Goal: Task Accomplishment & Management: Complete application form

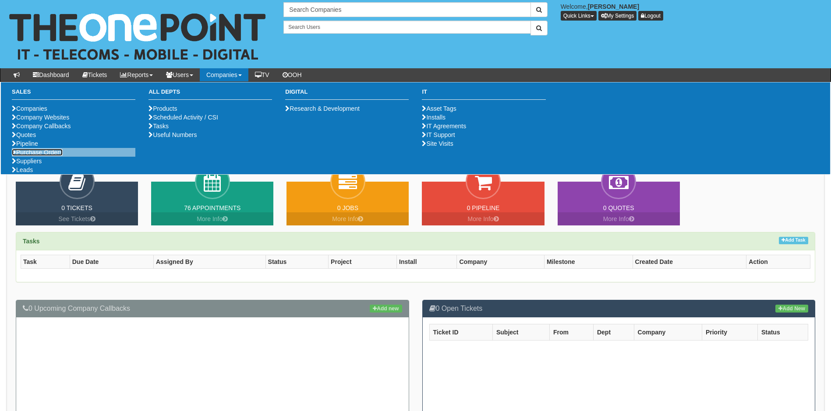
click at [49, 156] on link "Purchase Orders" at bounding box center [37, 152] width 51 height 7
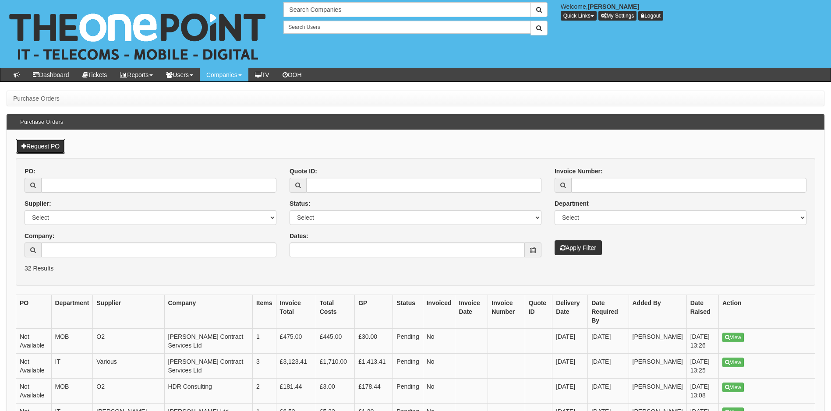
click at [35, 145] on link "Request PO" at bounding box center [40, 146] width 49 height 15
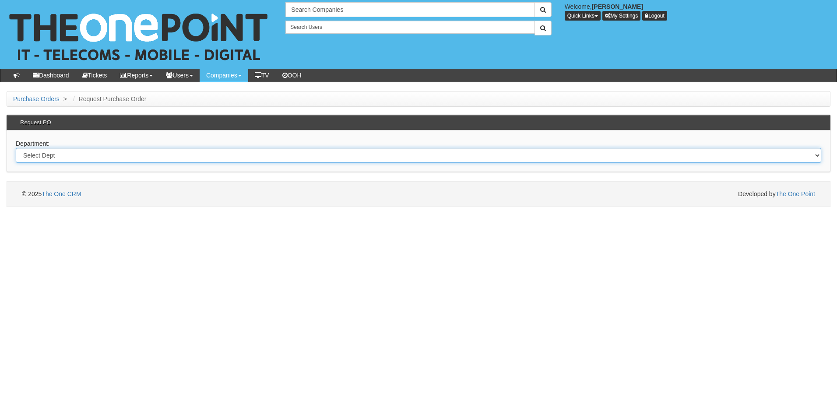
click at [59, 153] on select "Select Dept Digital Internal IT Mobiles Marketing Telecoms" at bounding box center [419, 155] width 806 height 15
select select "?pipeID=&dept=MOB"
click at [16, 148] on select "Select Dept Digital Internal IT Mobiles Marketing Telecoms" at bounding box center [419, 155] width 806 height 15
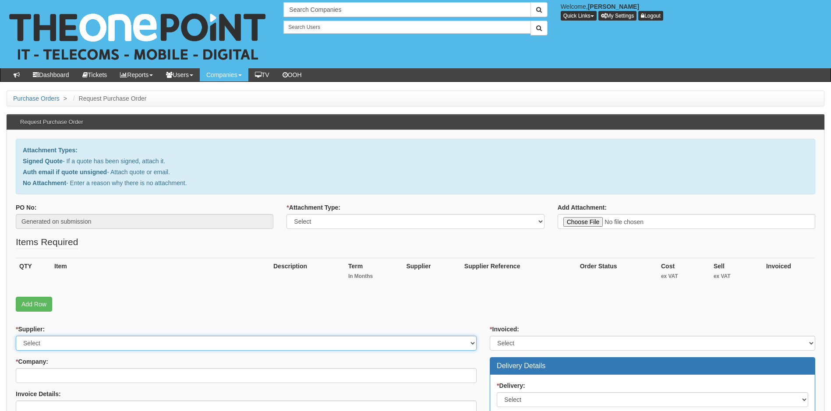
click at [59, 343] on select "Select 123 REG.co.uk 1Password 3 4Gon AA Jones Electric Ltd Abzorb Access Group…" at bounding box center [246, 343] width 461 height 15
select select "19"
click at [59, 343] on select "Select 123 REG.co.uk 1Password 3 4Gon AA Jones Electric Ltd Abzorb Access Group…" at bounding box center [246, 343] width 461 height 15
click at [353, 219] on select "Select Signed Quote Auth email with quote if unsigned No Attachment" at bounding box center [414, 221] width 257 height 15
select select "Signed Quote"
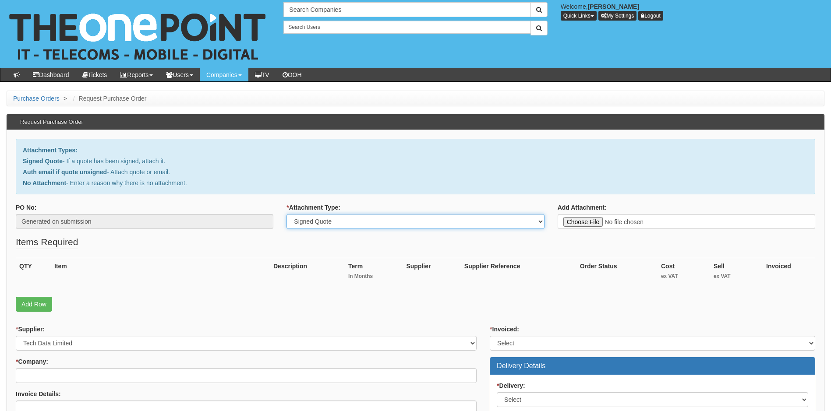
click at [286, 214] on select "Select Signed Quote Auth email with quote if unsigned No Attachment" at bounding box center [414, 221] width 257 height 15
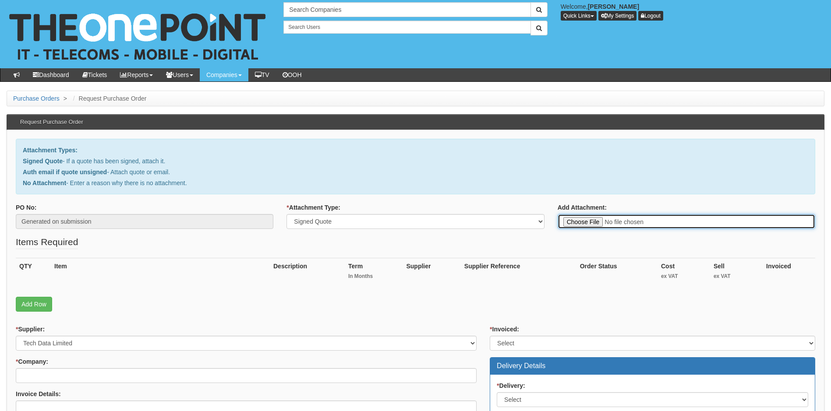
click at [585, 221] on input "Add Attachment:" at bounding box center [685, 221] width 257 height 15
type input "C:\fakepath\Sure Group - Airpod 3 Pro.pdf"
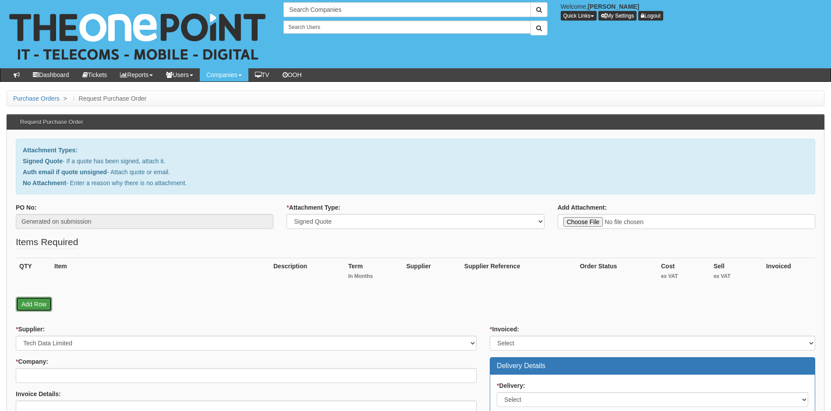
click at [35, 306] on link "Add Row" at bounding box center [34, 304] width 36 height 15
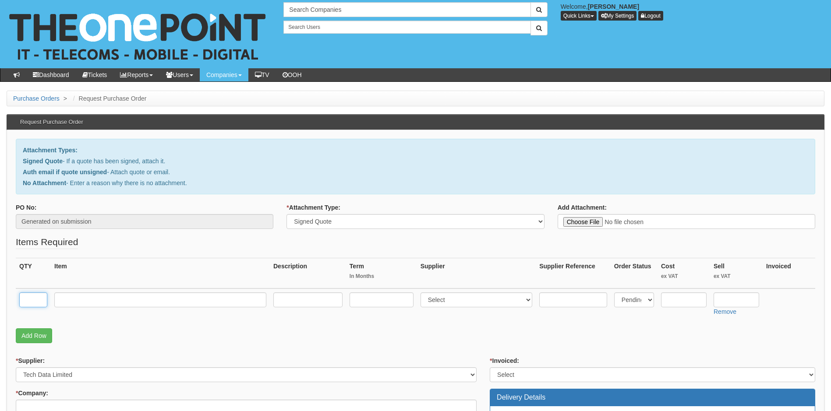
click at [31, 297] on input "text" at bounding box center [33, 300] width 28 height 15
type input "2"
click at [78, 299] on input "text" at bounding box center [160, 300] width 212 height 15
type input "Apple AirPod 3 Pro"
type input "0"
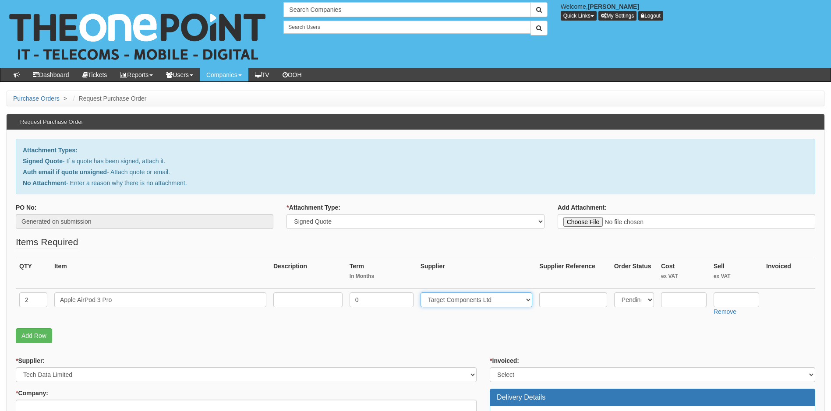
select select "19"
type input "167.17"
type input "182.50"
click at [39, 333] on link "Add Row" at bounding box center [34, 335] width 36 height 15
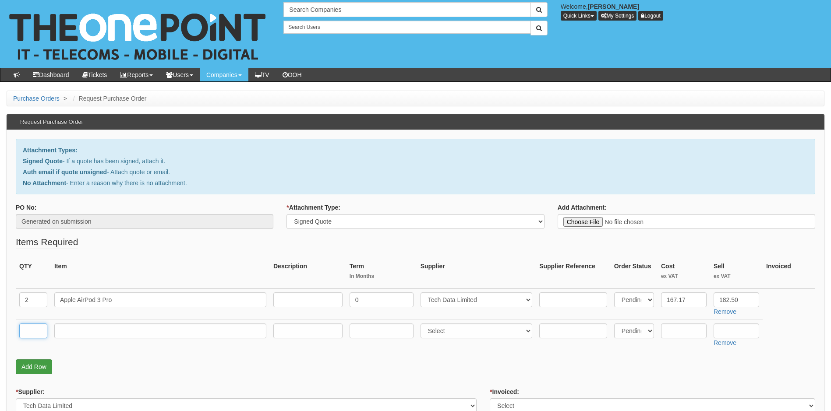
click at [39, 333] on input "text" at bounding box center [33, 331] width 28 height 15
type input "1"
type input "Delivery"
type input "0"
select select "81"
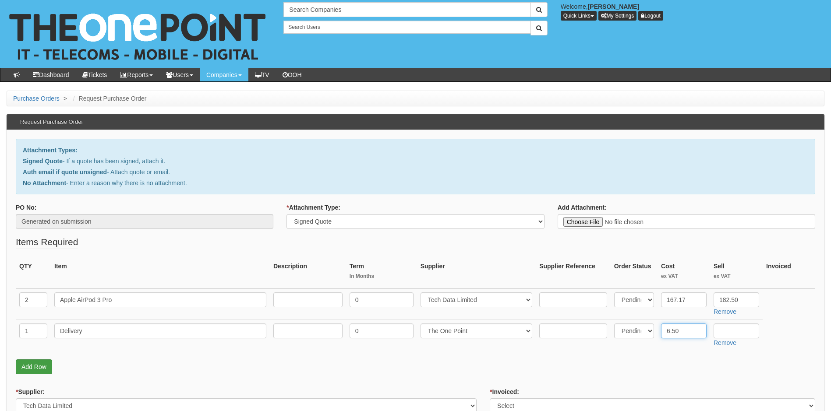
type input "6.50"
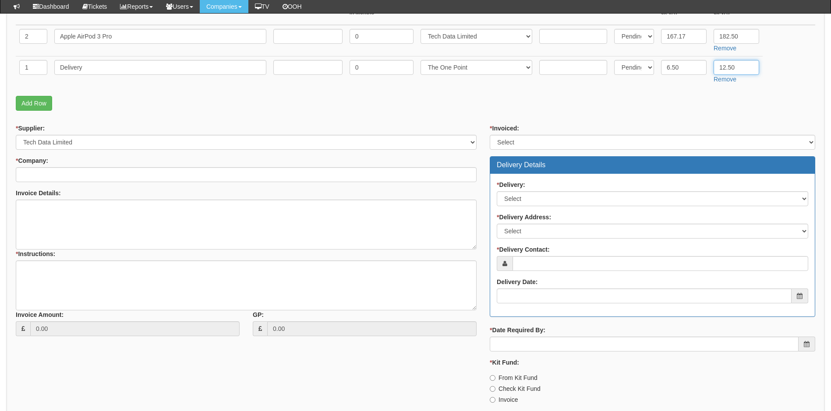
scroll to position [263, 0]
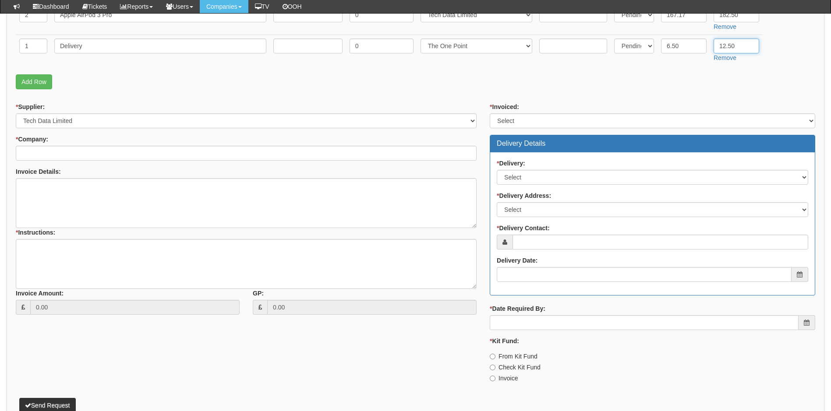
type input "12.50"
click at [103, 154] on input "* Company:" at bounding box center [246, 153] width 461 height 15
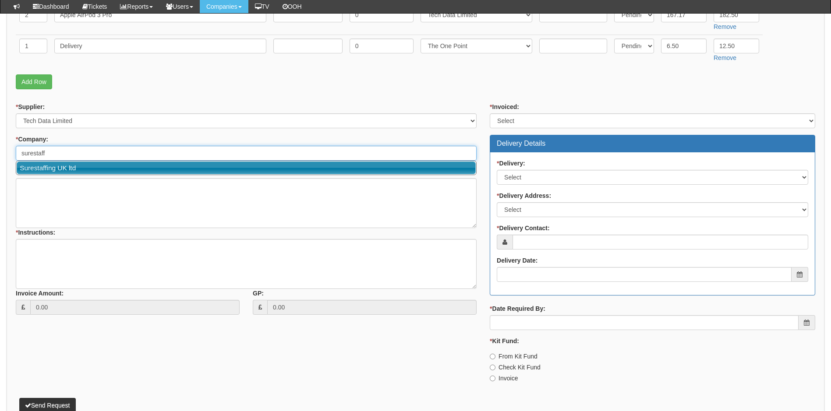
click at [115, 170] on link "Surestaffing UK ltd" at bounding box center [246, 168] width 459 height 13
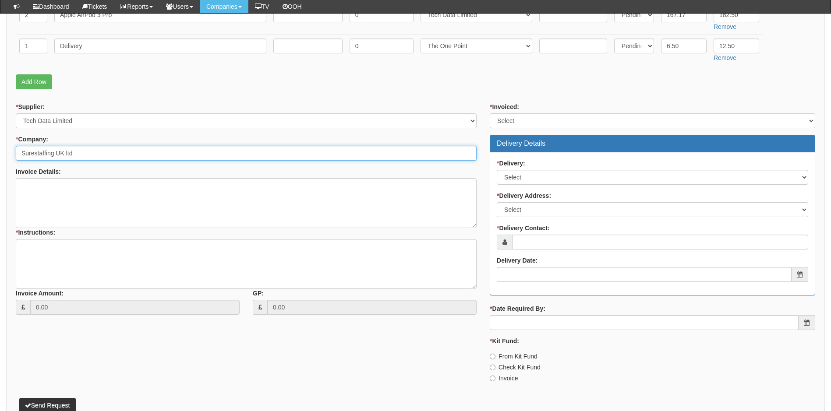
type input "Surestaffing UK ltd"
click at [578, 121] on select "Select Yes No N/A STB (part of order)" at bounding box center [652, 120] width 325 height 15
select select "1"
click at [490, 113] on select "Select Yes No N/A STB (part of order)" at bounding box center [652, 120] width 325 height 15
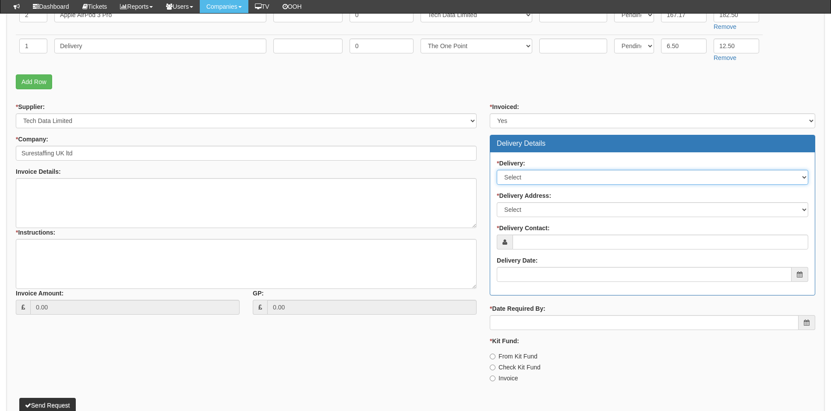
click at [552, 178] on select "Select No Not Applicable Yes" at bounding box center [652, 177] width 311 height 15
select select "1"
click at [497, 170] on select "Select No Not Applicable Yes" at bounding box center [652, 177] width 311 height 15
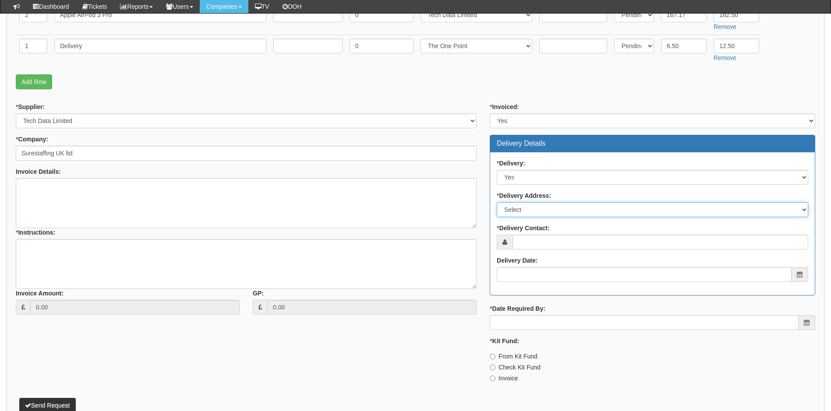
click at [558, 208] on select "Select Not Applicable Main Address - HU3 2AA Other" at bounding box center [652, 209] width 311 height 15
select select "company_main_address"
click at [497, 202] on select "Select Not Applicable Main Address - HU3 2AA Other" at bounding box center [652, 209] width 311 height 15
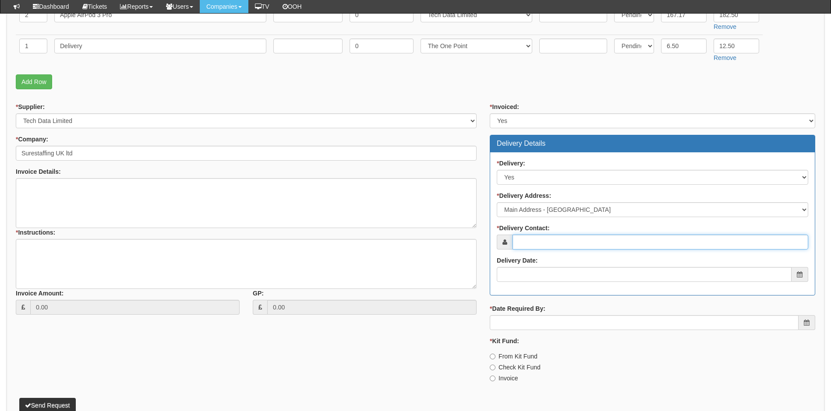
click at [557, 244] on input "* Delivery Contact:" at bounding box center [660, 242] width 296 height 15
click at [558, 243] on input "* Delivery Contact:" at bounding box center [660, 242] width 296 height 15
paste input "william.draper@sure-grp.co.uk"
type input "william.draper@sure-grp.co.uk"
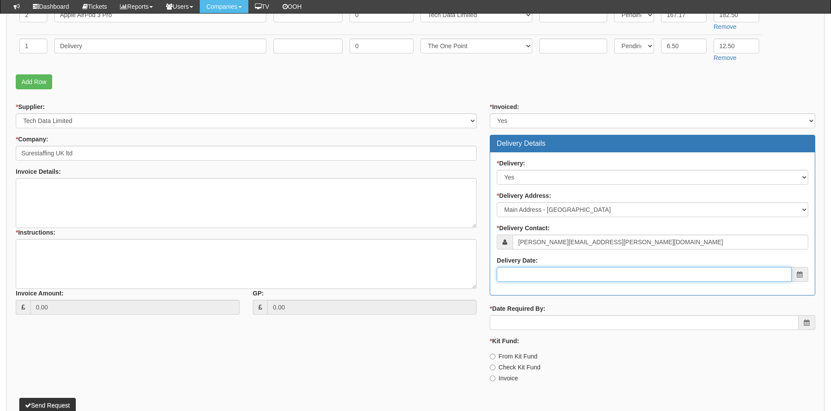
click at [533, 275] on input "Delivery Date:" at bounding box center [644, 274] width 295 height 15
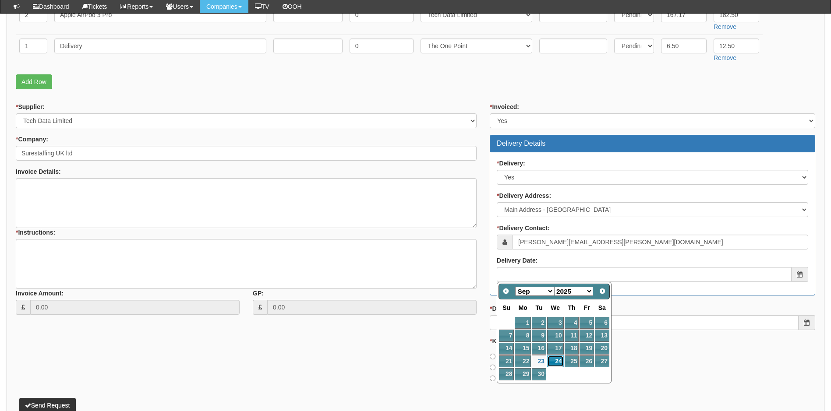
click at [555, 363] on link "24" at bounding box center [555, 362] width 17 height 12
type input "2025-09-24"
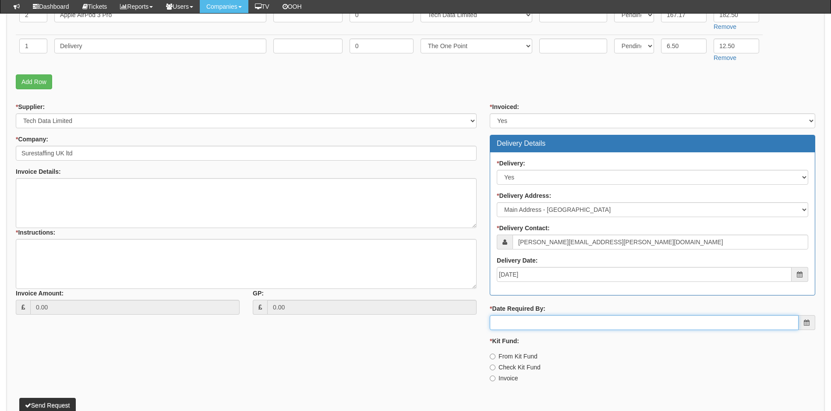
click at [557, 328] on input "* Date Required By:" at bounding box center [644, 322] width 309 height 15
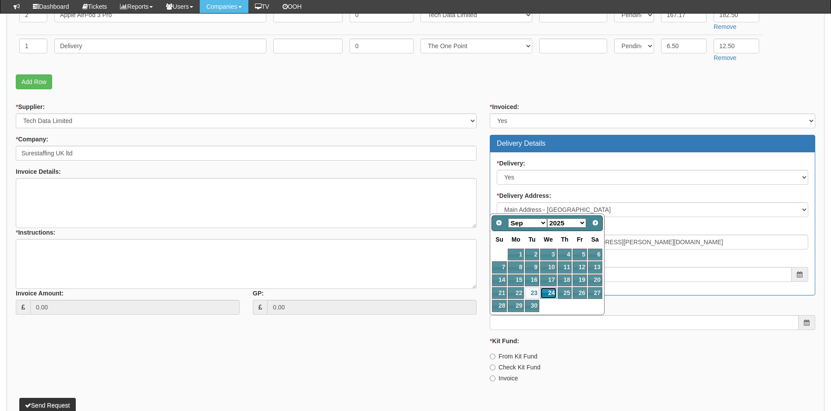
click at [551, 289] on link "24" at bounding box center [548, 293] width 17 height 12
type input "2025-09-24"
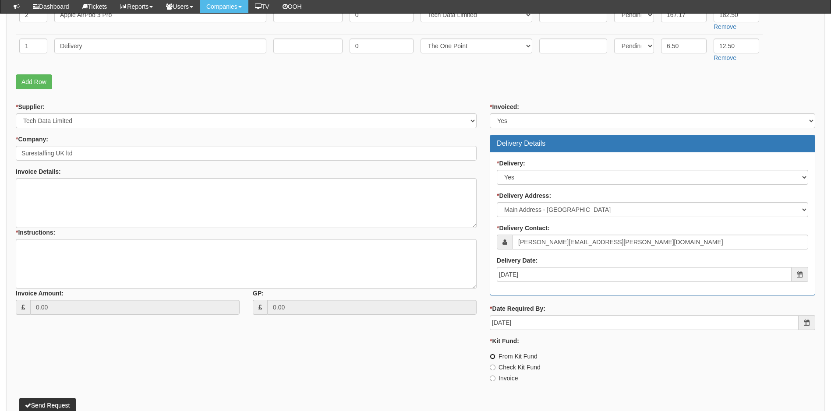
click at [492, 356] on input "From Kit Fund" at bounding box center [493, 357] width 6 height 6
radio input "true"
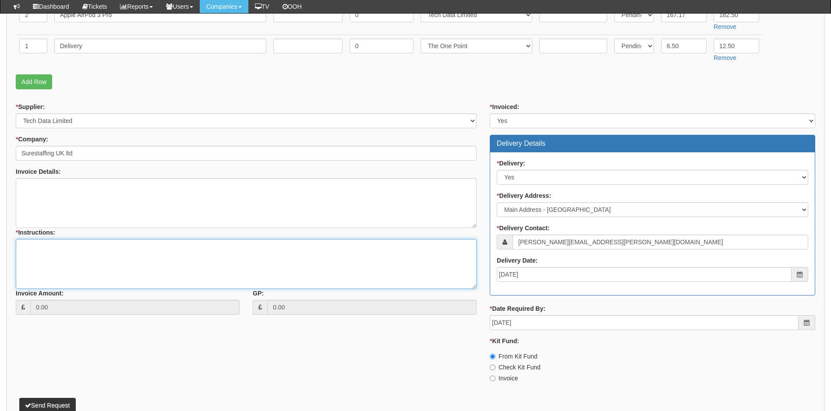
click at [91, 247] on textarea "* Instructions:" at bounding box center [246, 264] width 461 height 50
click at [90, 257] on textarea "Deliver FAO Will Draper TD link for purchasing" at bounding box center [246, 264] width 461 height 50
paste textarea "https://intouch.tdsynnex.com/InTouch/MVC/Product/ProductDetails?productId=11917…"
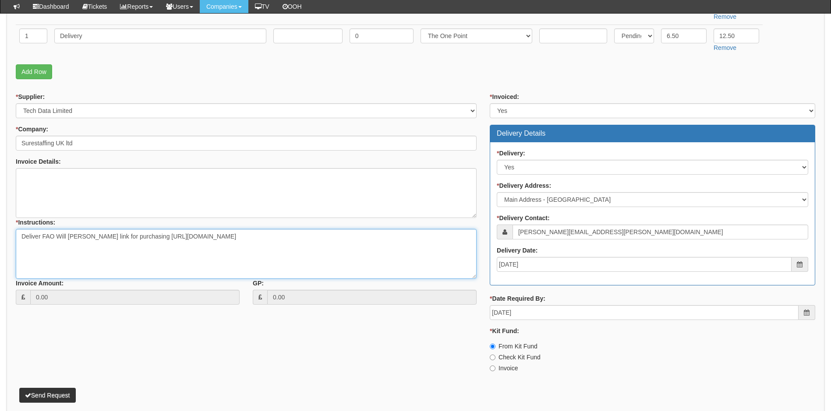
scroll to position [313, 0]
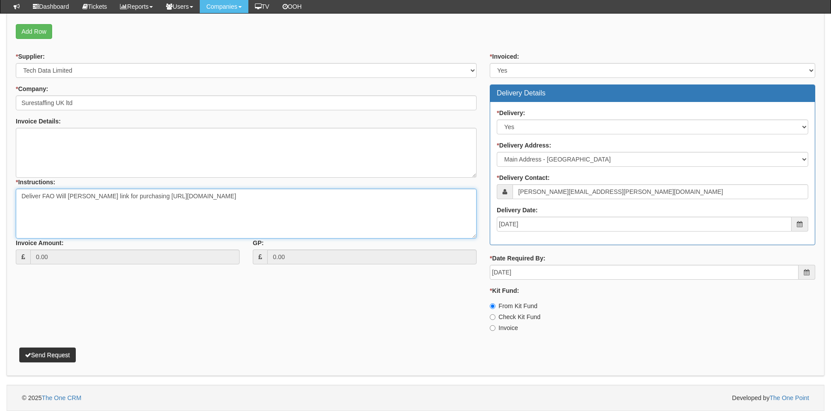
type textarea "Deliver FAO Will Draper TD link for purchasing https://intouch.tdsynnex.com/InT…"
click at [66, 357] on button "Send Request" at bounding box center [47, 355] width 56 height 15
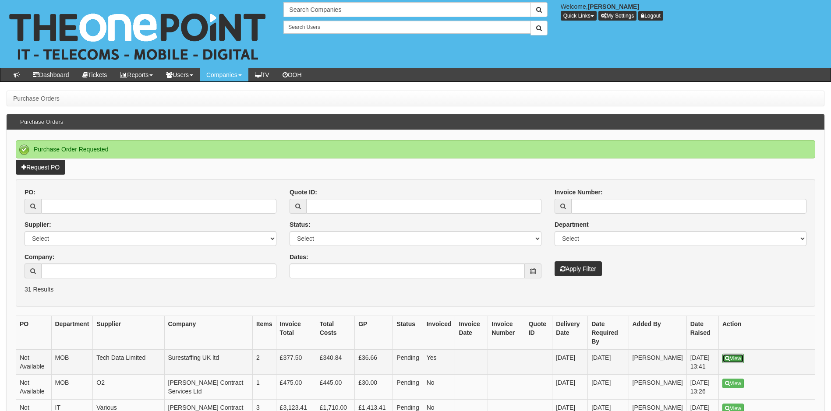
click at [734, 354] on link "View" at bounding box center [732, 359] width 21 height 10
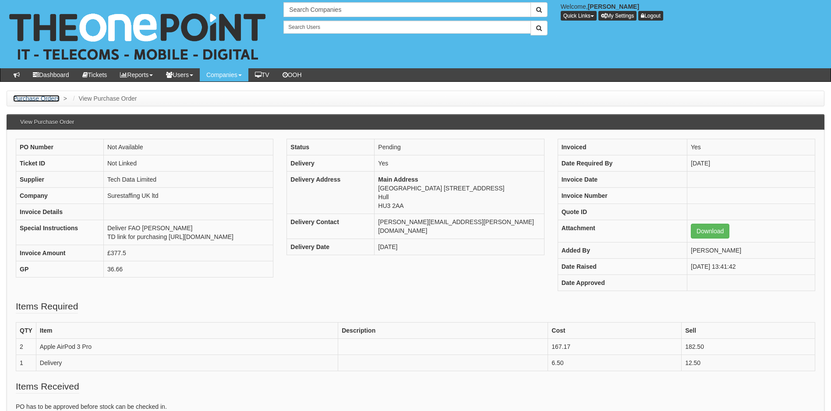
click at [51, 99] on link "Purchase Orders" at bounding box center [36, 98] width 46 height 7
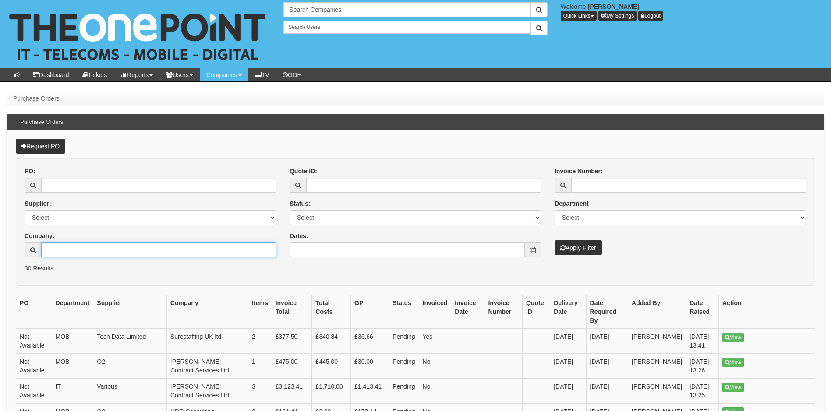
click at [65, 250] on input "Company:" at bounding box center [158, 250] width 235 height 15
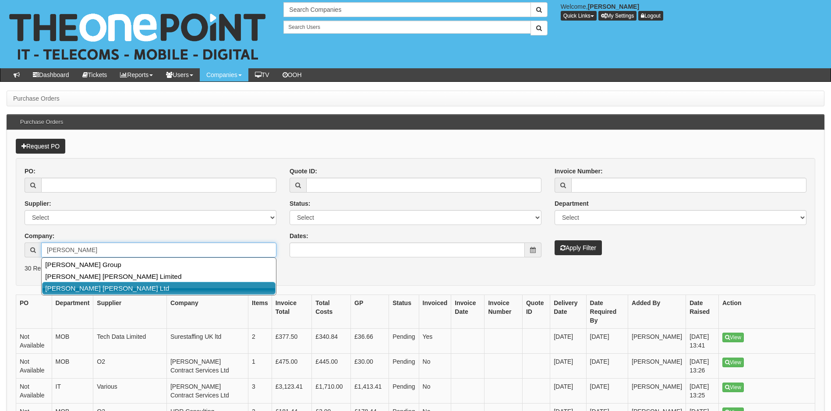
click at [135, 290] on link "[PERSON_NAME] [PERSON_NAME] Ltd" at bounding box center [158, 288] width 233 height 13
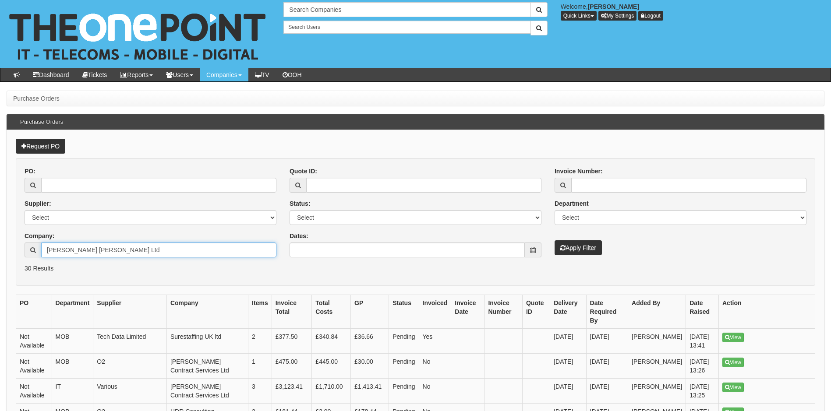
type input "[PERSON_NAME] [PERSON_NAME] Ltd"
click at [587, 244] on button "Apply Filter" at bounding box center [577, 247] width 47 height 15
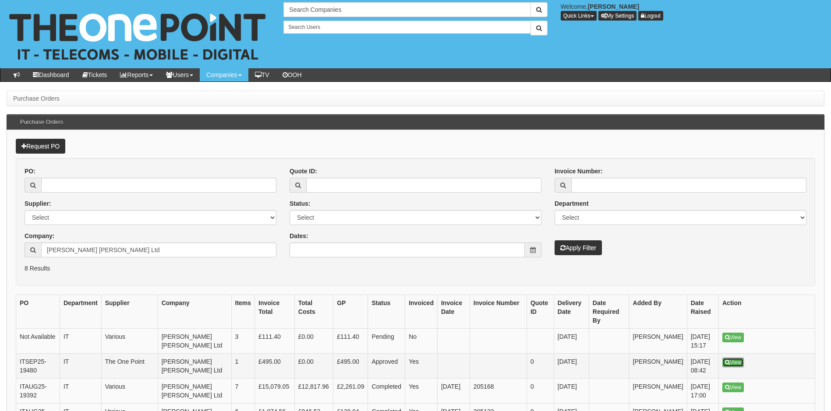
click at [730, 358] on link "View" at bounding box center [732, 363] width 21 height 10
click at [737, 333] on link "View" at bounding box center [732, 338] width 21 height 10
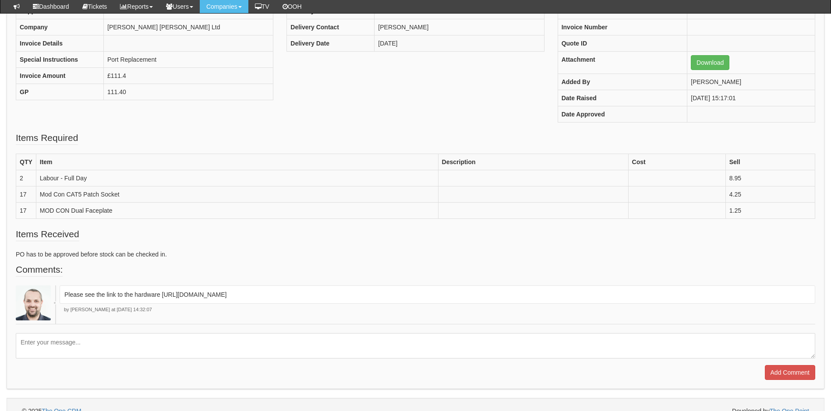
scroll to position [159, 0]
